Goal: Task Accomplishment & Management: Use online tool/utility

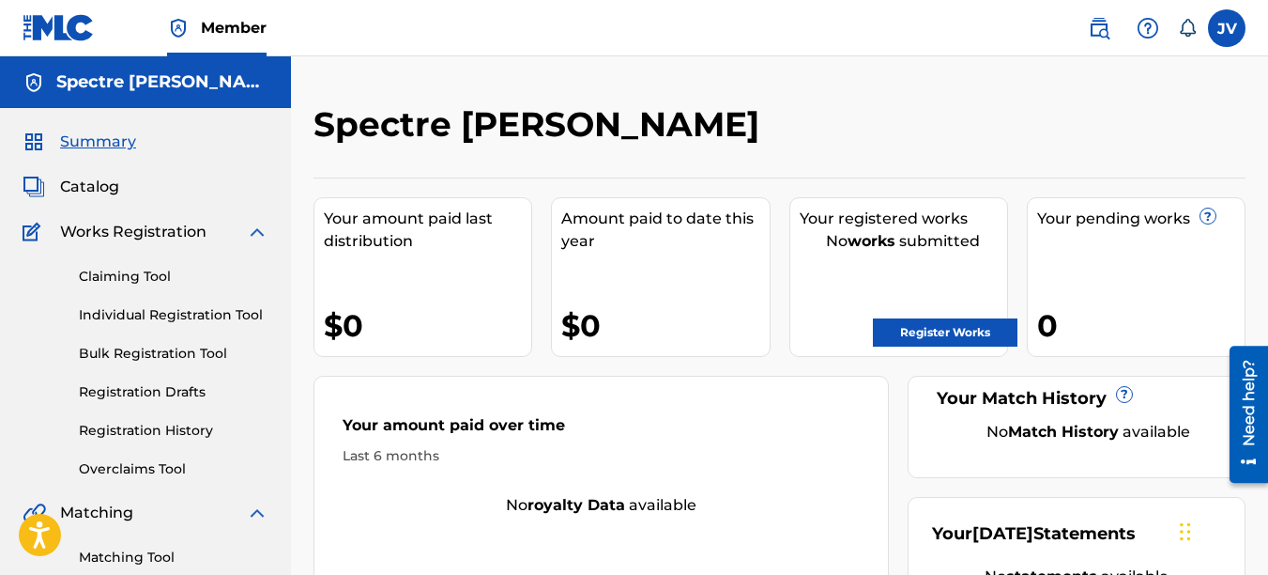
click at [113, 276] on link "Claiming Tool" at bounding box center [174, 277] width 190 height 20
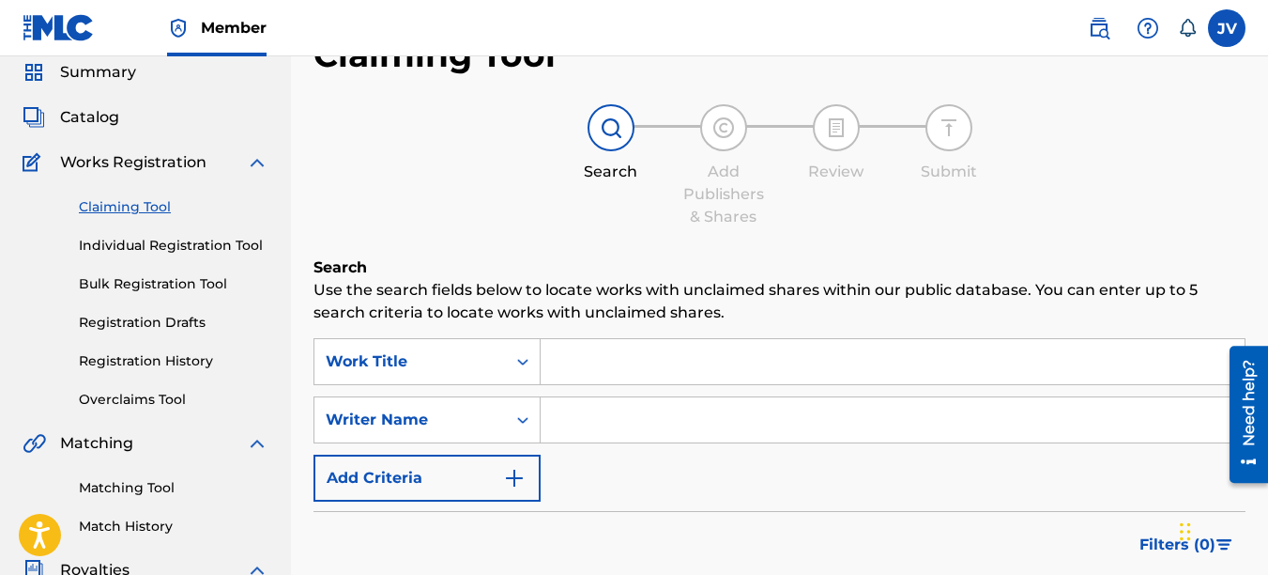
scroll to position [188, 0]
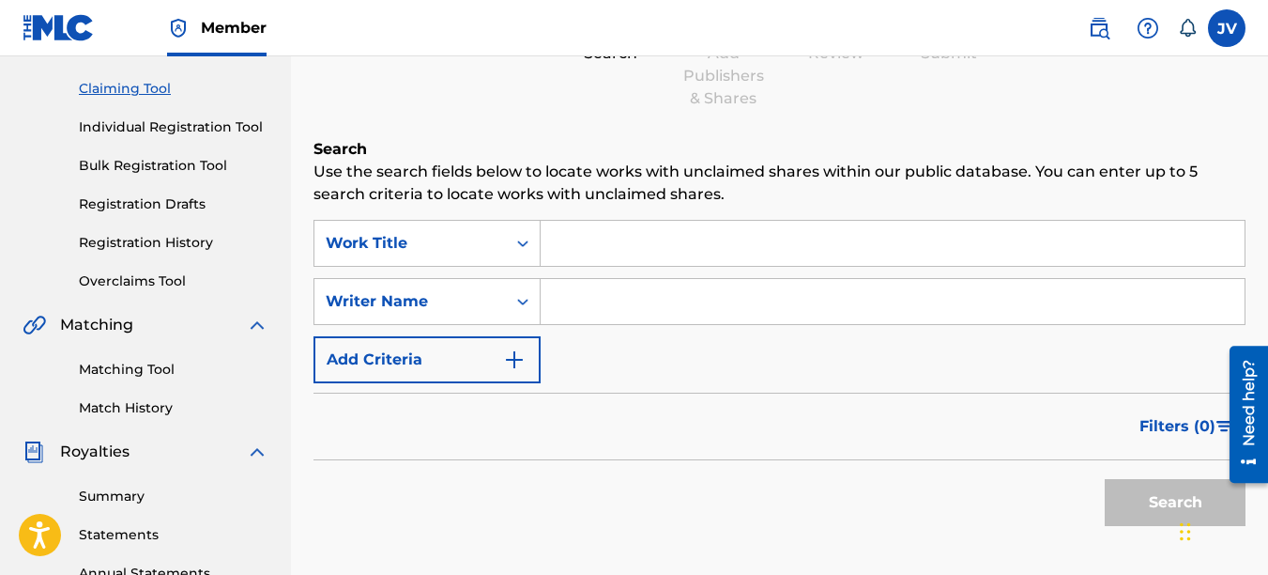
click at [590, 249] on input "Search Form" at bounding box center [893, 243] width 704 height 45
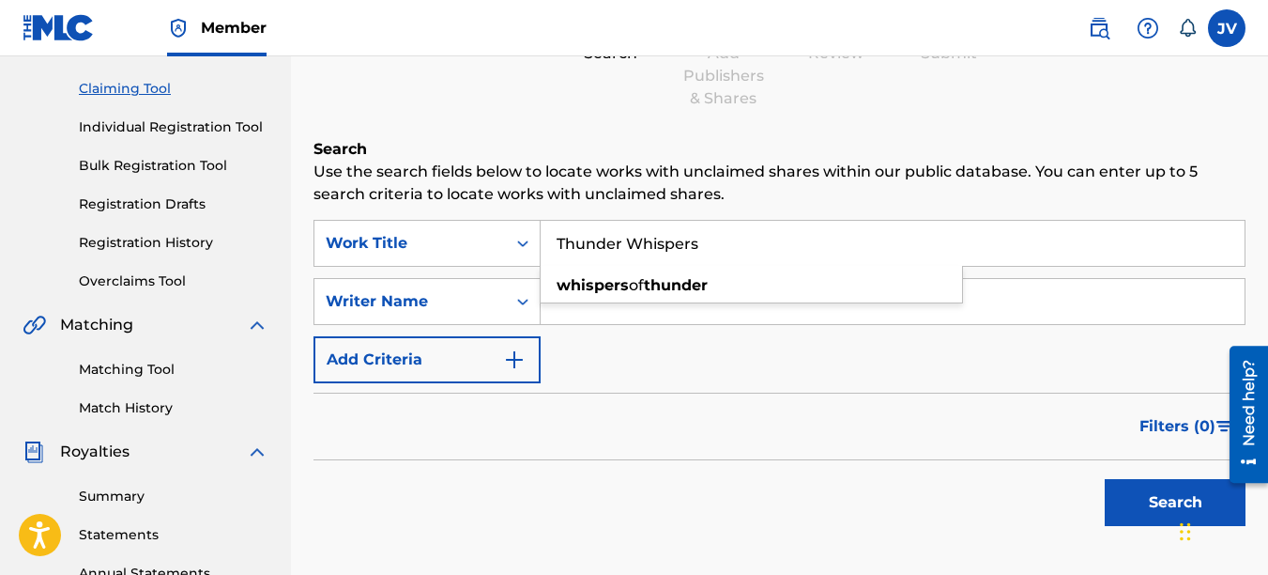
type input "Thunder Whispers"
click at [1124, 510] on button "Search" at bounding box center [1175, 502] width 141 height 47
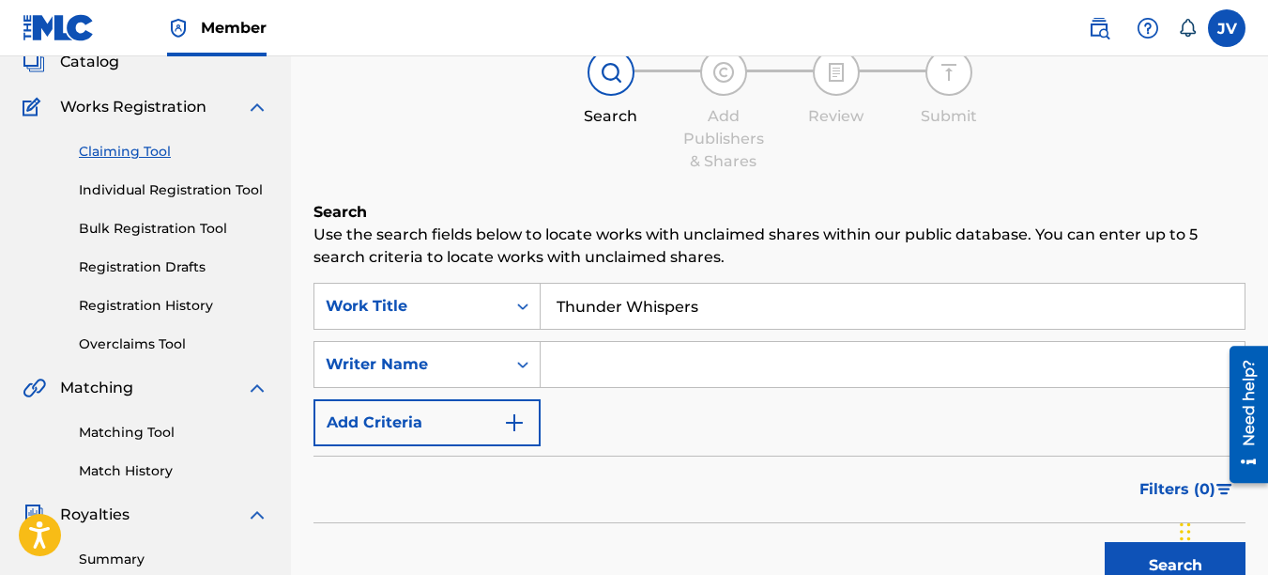
scroll to position [94, 0]
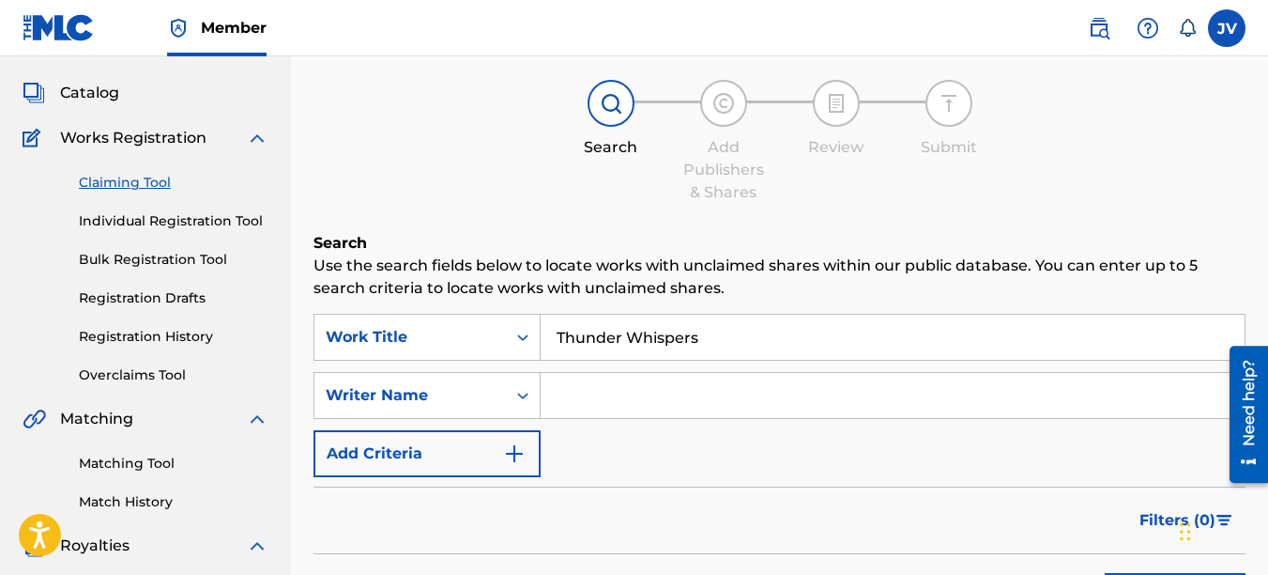
click at [152, 225] on link "Individual Registration Tool" at bounding box center [174, 221] width 190 height 20
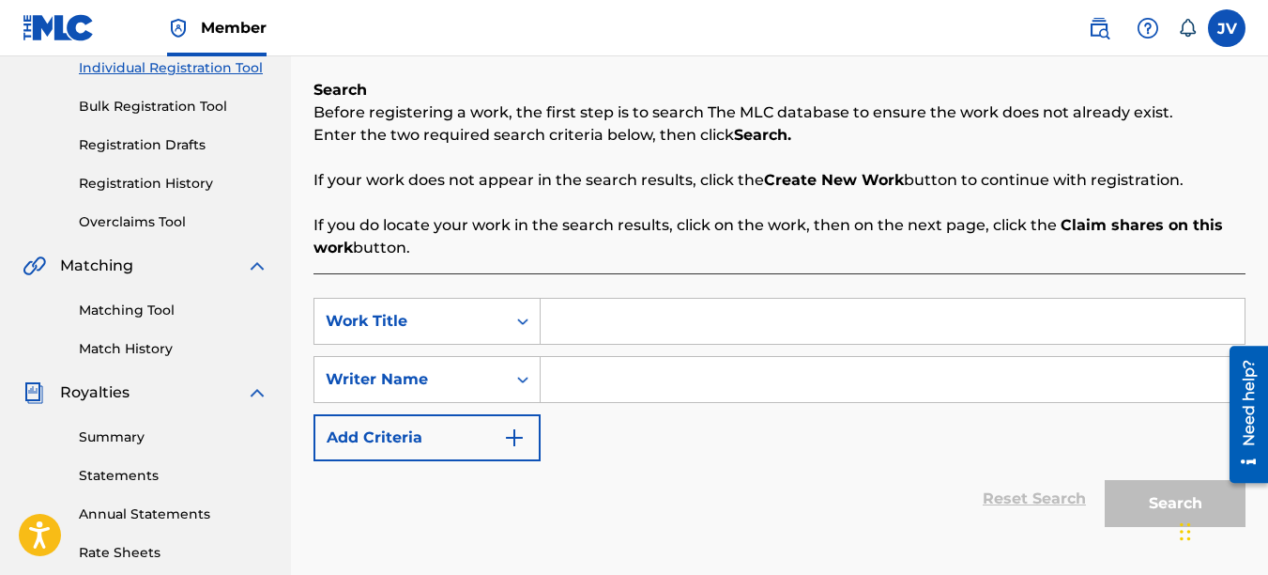
scroll to position [214, 0]
